Goal: Information Seeking & Learning: Learn about a topic

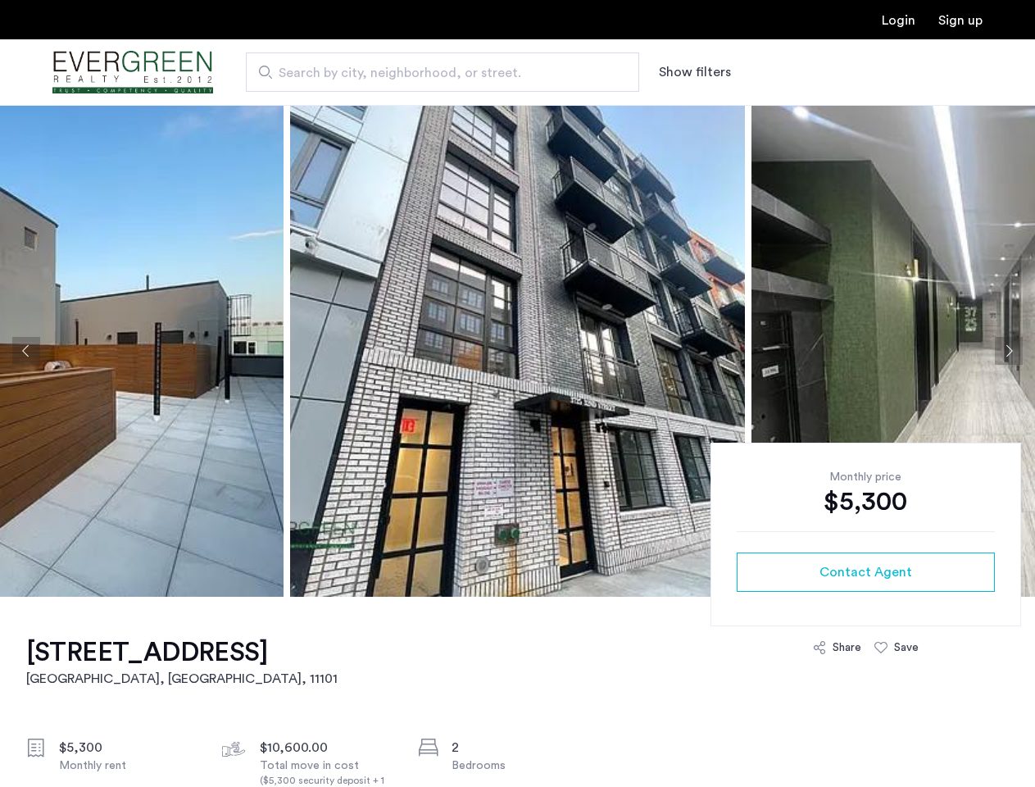
click at [693, 72] on button "Show filters" at bounding box center [695, 72] width 72 height 20
click at [26, 351] on button "Previous apartment" at bounding box center [26, 351] width 28 height 28
click at [517, 351] on img at bounding box center [517, 351] width 455 height 492
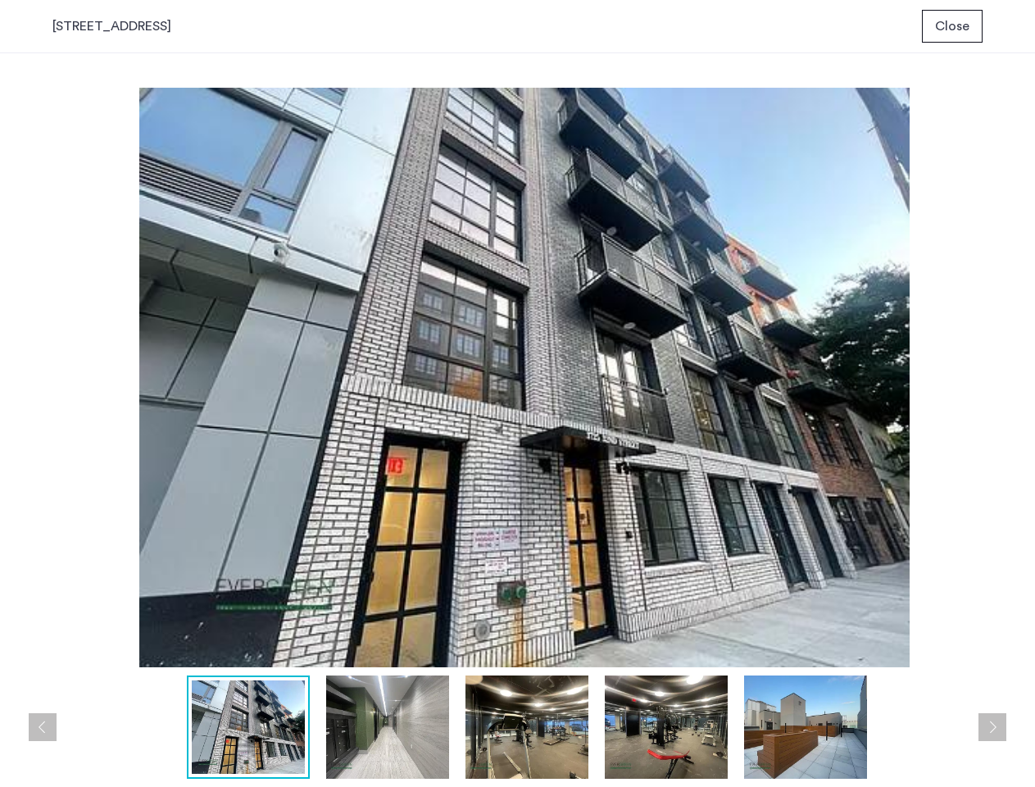
click at [517, 351] on img at bounding box center [524, 377] width 944 height 579
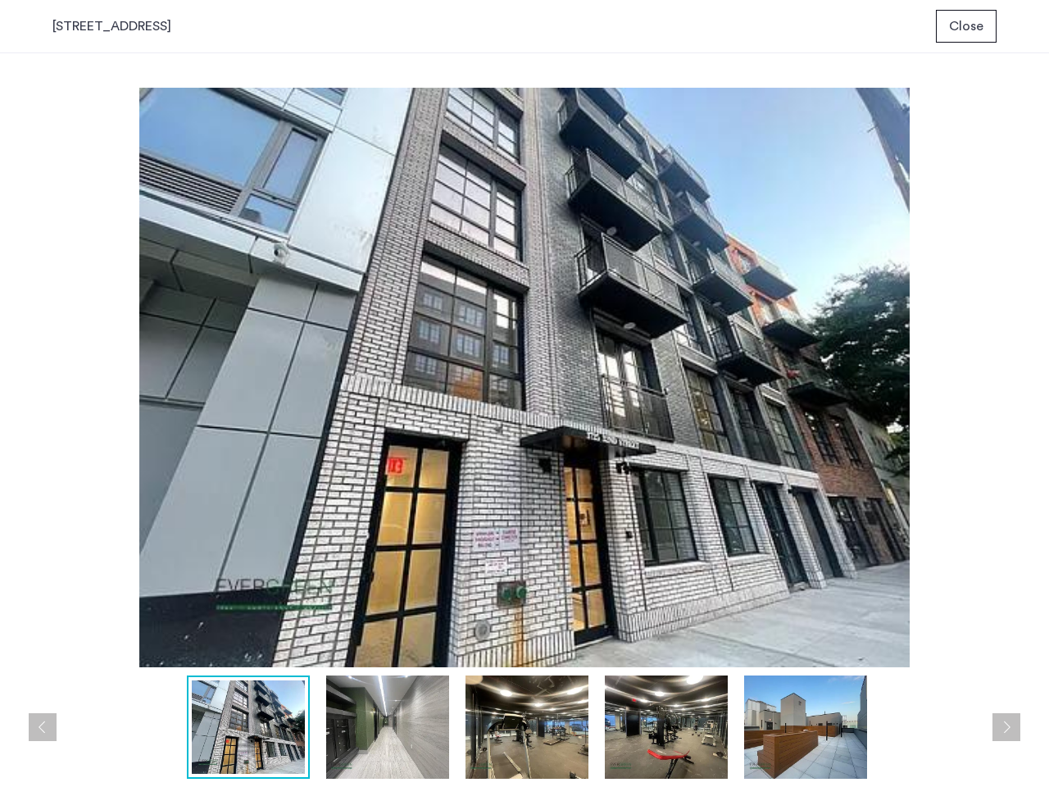
click at [893, 351] on img at bounding box center [524, 377] width 944 height 579
click at [1009, 351] on div "prev next prev next" at bounding box center [524, 419] width 1049 height 733
click at [865, 572] on img at bounding box center [524, 377] width 944 height 579
click at [837, 647] on img at bounding box center [524, 377] width 944 height 579
click at [896, 647] on img at bounding box center [524, 377] width 944 height 579
